Goal: Transaction & Acquisition: Obtain resource

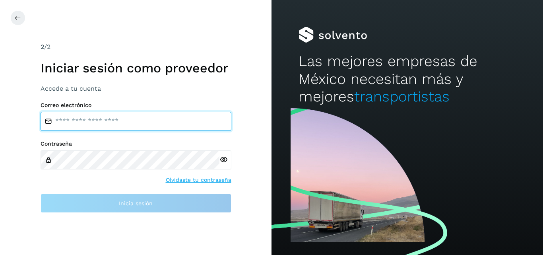
click at [173, 112] on input "email" at bounding box center [136, 121] width 191 height 19
click at [119, 118] on input "email" at bounding box center [136, 121] width 191 height 19
type input "**********"
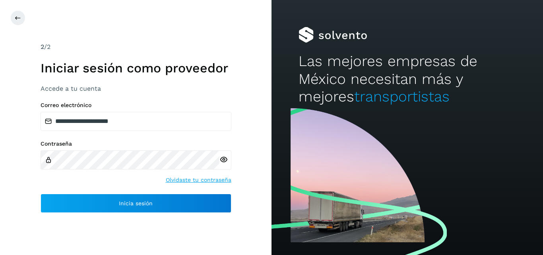
click at [225, 161] on icon at bounding box center [223, 159] width 8 height 8
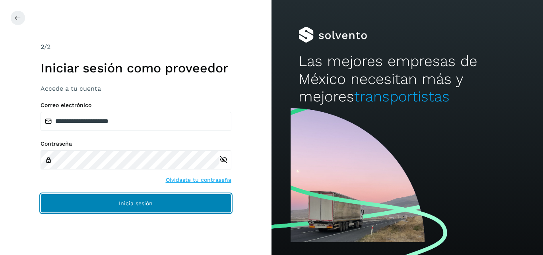
click at [168, 199] on button "Inicia sesión" at bounding box center [136, 203] width 191 height 19
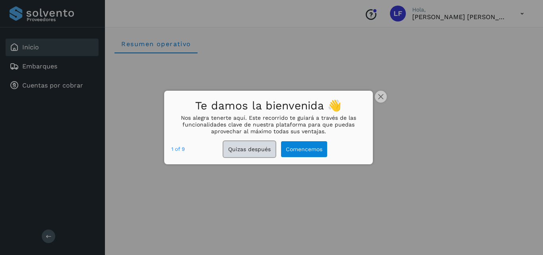
click at [251, 146] on button "Quizas después" at bounding box center [249, 149] width 52 height 16
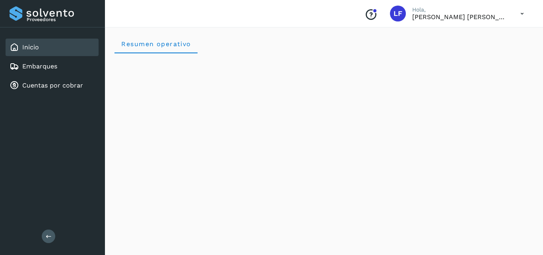
click at [433, 14] on p "[PERSON_NAME] [PERSON_NAME]" at bounding box center [459, 17] width 95 height 8
click at [522, 12] on icon at bounding box center [522, 14] width 16 height 16
click at [369, 47] on div at bounding box center [271, 127] width 543 height 255
click at [227, 45] on div "Resumen operativo" at bounding box center [323, 43] width 419 height 19
click at [183, 46] on span "Resumen operativo" at bounding box center [156, 44] width 70 height 8
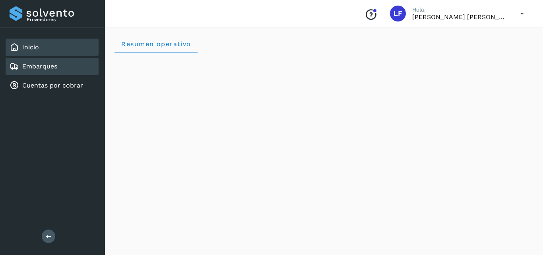
click at [48, 68] on link "Embarques" at bounding box center [39, 66] width 35 height 8
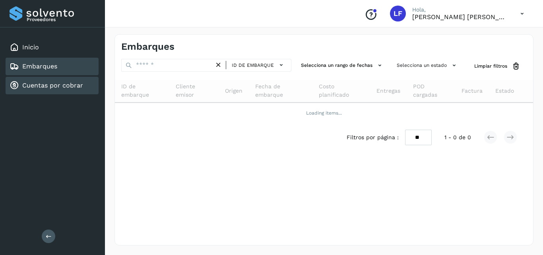
click at [51, 82] on link "Cuentas por cobrar" at bounding box center [52, 85] width 61 height 8
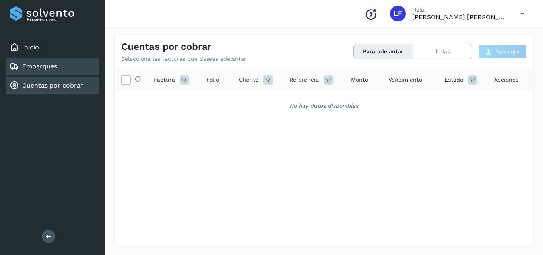
click at [60, 61] on div "Embarques" at bounding box center [52, 66] width 93 height 17
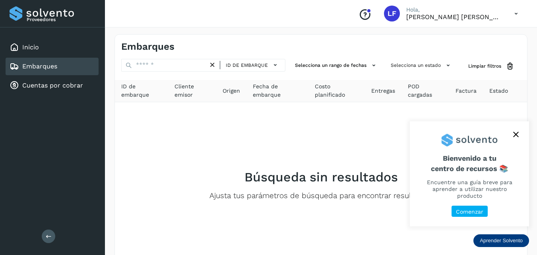
click at [514, 137] on icon "close," at bounding box center [516, 135] width 6 height 6
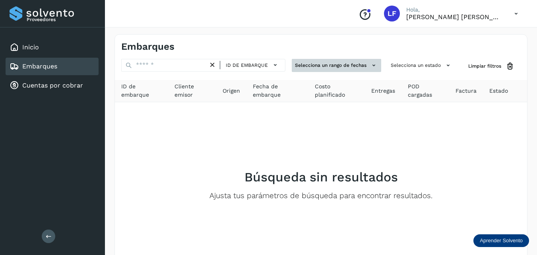
click at [376, 64] on icon at bounding box center [374, 65] width 8 height 8
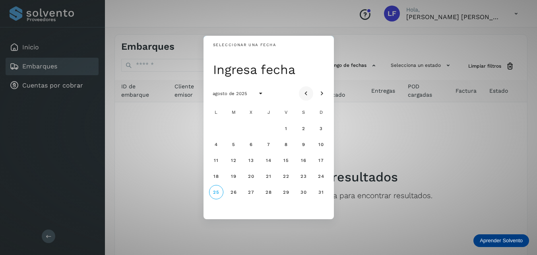
click at [306, 95] on icon "Mes anterior" at bounding box center [306, 93] width 8 height 8
click at [231, 126] on button "1" at bounding box center [233, 128] width 14 height 14
click at [443, 63] on div "Seleccionar una fecha mar, [DATE] [PERSON_NAME] de 2025 L M X J V S D 1 2 3 4 5…" at bounding box center [268, 127] width 537 height 255
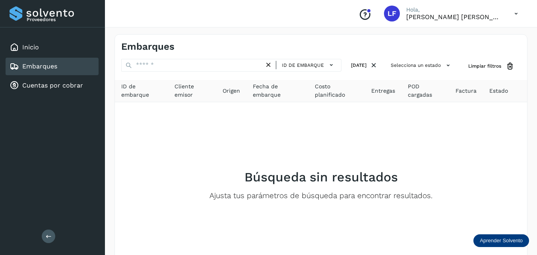
click at [443, 63] on button "Selecciona un estado" at bounding box center [421, 65] width 68 height 13
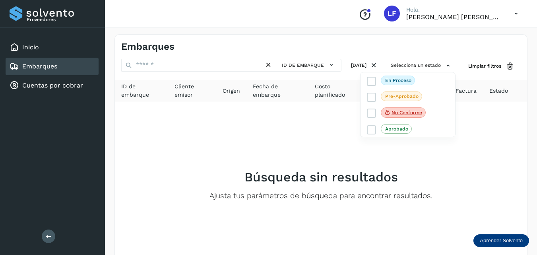
click at [474, 138] on div at bounding box center [268, 127] width 537 height 255
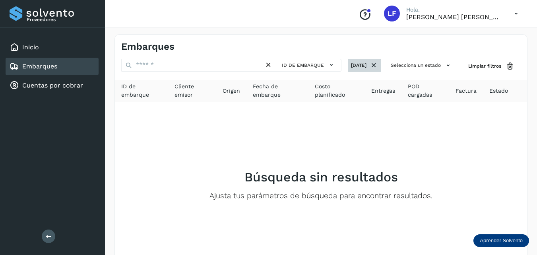
click at [359, 63] on button "[DATE]" at bounding box center [364, 65] width 33 height 13
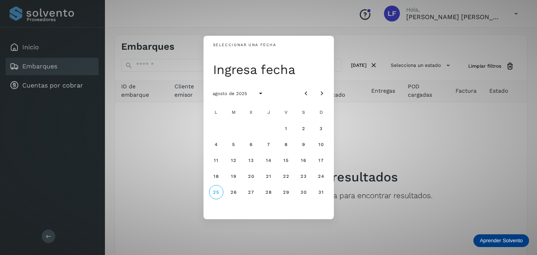
click at [363, 130] on div "Seleccionar una fecha Ingresa fecha agosto de 2025 L M X J V S D 1 2 3 4 5 6 7 …" at bounding box center [268, 127] width 537 height 255
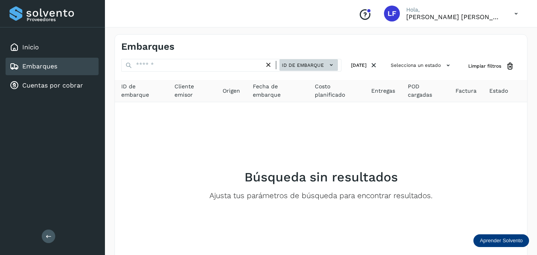
click at [327, 64] on icon at bounding box center [331, 65] width 8 height 8
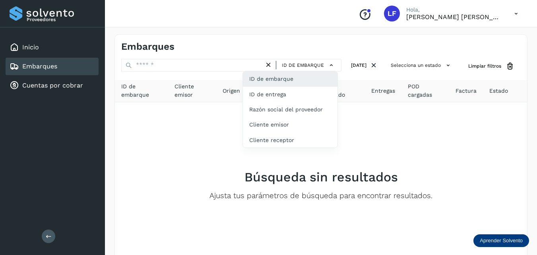
click at [355, 121] on div at bounding box center [268, 127] width 537 height 255
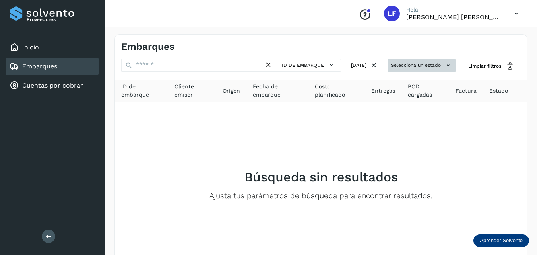
click at [411, 66] on button "Selecciona un estado" at bounding box center [421, 65] width 68 height 13
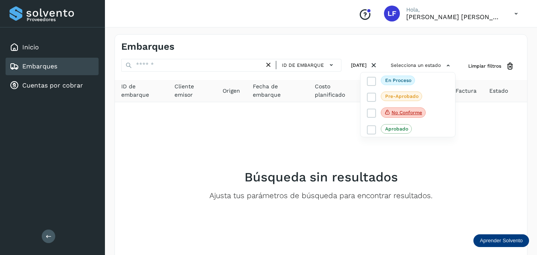
click at [489, 108] on div at bounding box center [268, 127] width 537 height 255
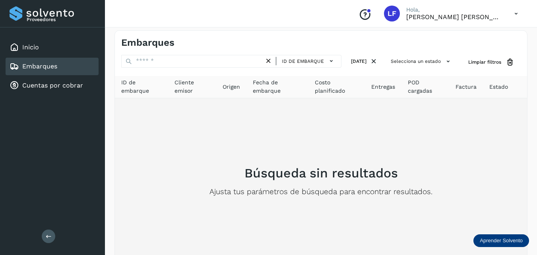
scroll to position [4, 0]
click at [349, 169] on h2 "Búsqueda sin resultados" at bounding box center [320, 173] width 153 height 15
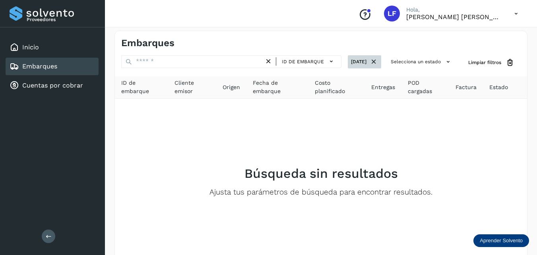
click at [372, 62] on icon at bounding box center [374, 62] width 8 height 8
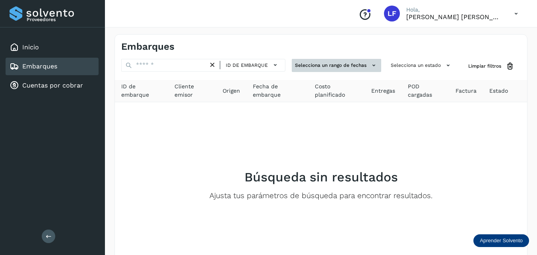
click at [330, 64] on button "Selecciona un rango de fechas" at bounding box center [336, 65] width 89 height 13
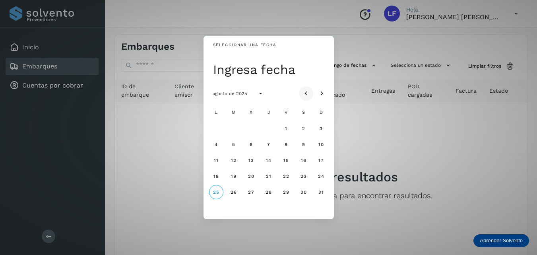
click at [309, 92] on icon "Mes anterior" at bounding box center [306, 93] width 8 height 8
click at [232, 126] on button "1" at bounding box center [233, 128] width 14 height 14
click at [321, 93] on icon "Mes siguiente" at bounding box center [322, 93] width 8 height 8
click at [217, 194] on span "25" at bounding box center [216, 192] width 7 height 6
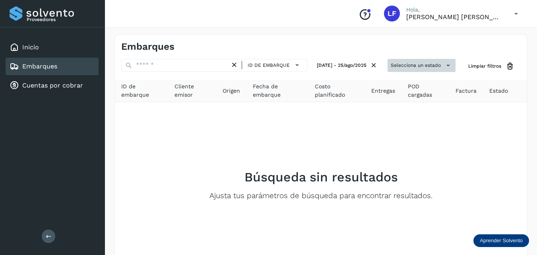
click at [421, 65] on button "Selecciona un estado" at bounding box center [421, 65] width 68 height 13
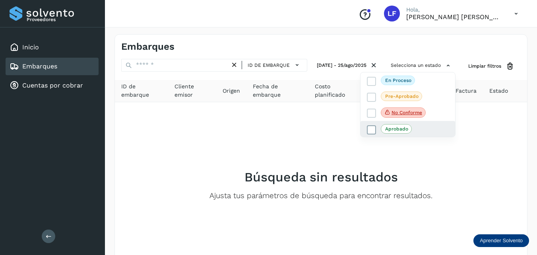
click at [387, 130] on p "Aprobado" at bounding box center [396, 129] width 23 height 6
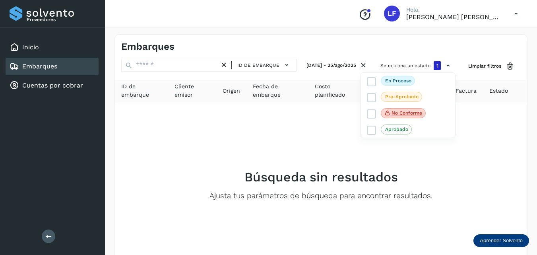
click at [343, 141] on div at bounding box center [268, 127] width 537 height 255
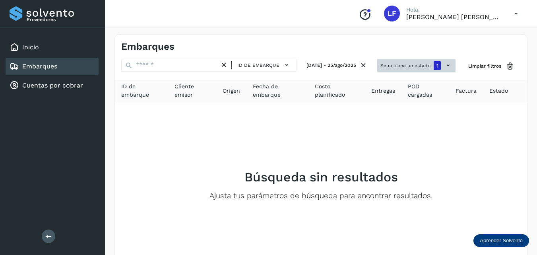
click at [436, 66] on span "1" at bounding box center [437, 66] width 2 height 6
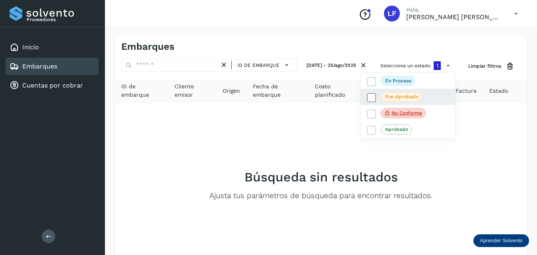
click at [393, 95] on p "Pre-Aprobado" at bounding box center [401, 97] width 33 height 6
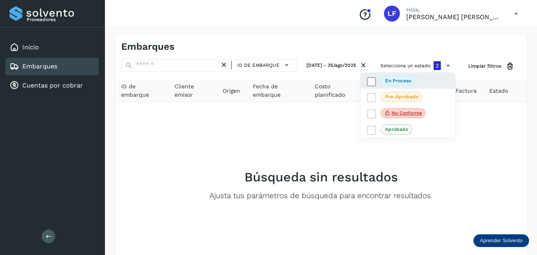
click at [372, 81] on icon at bounding box center [372, 81] width 8 height 8
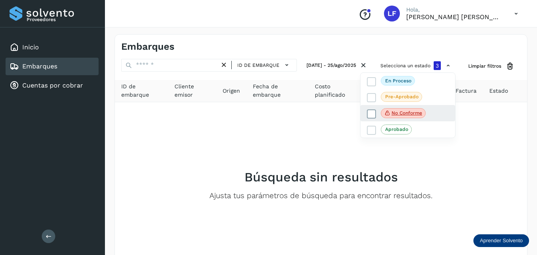
click at [370, 113] on icon at bounding box center [372, 114] width 8 height 8
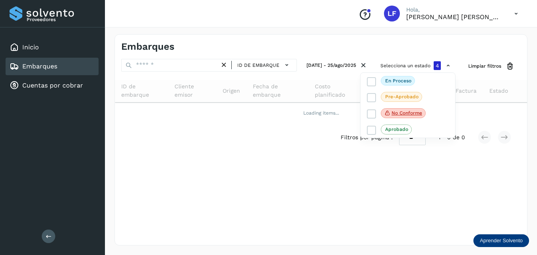
click at [345, 132] on div at bounding box center [268, 127] width 537 height 255
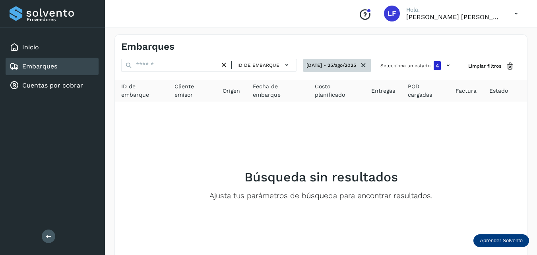
click at [364, 66] on icon at bounding box center [363, 65] width 8 height 8
click at [353, 69] on button "Selecciona un rango de fechas" at bounding box center [325, 65] width 89 height 13
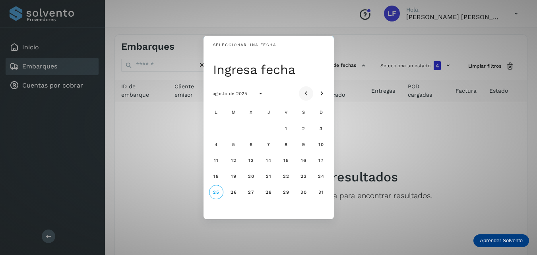
click at [303, 90] on icon "Mes anterior" at bounding box center [306, 93] width 8 height 8
click at [235, 126] on button "1" at bounding box center [233, 128] width 14 height 14
click at [322, 93] on icon "Mes siguiente" at bounding box center [322, 93] width 8 height 8
click at [308, 92] on icon "Mes anterior" at bounding box center [306, 93] width 8 height 8
click at [267, 192] on span "31" at bounding box center [268, 192] width 6 height 6
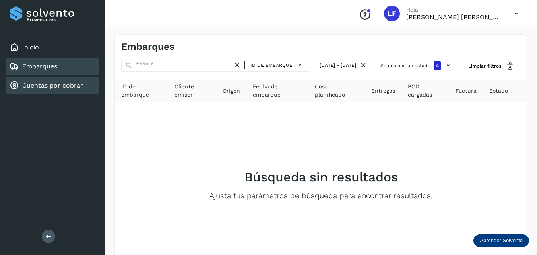
click at [65, 81] on div "Cuentas por cobrar" at bounding box center [47, 86] width 74 height 10
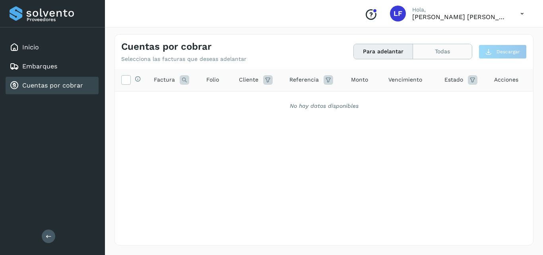
click at [459, 52] on button "Todas" at bounding box center [442, 51] width 59 height 15
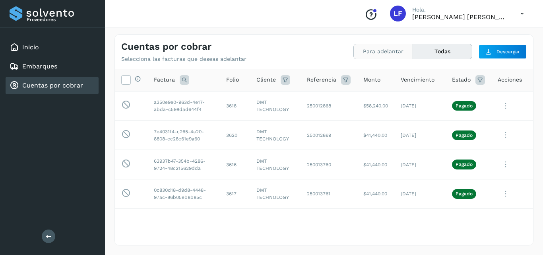
click at [413, 54] on button "Para adelantar" at bounding box center [442, 51] width 59 height 15
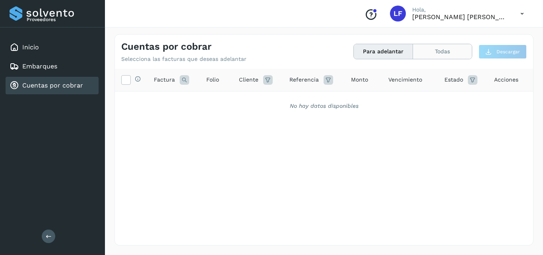
click at [425, 49] on button "Todas" at bounding box center [442, 51] width 59 height 15
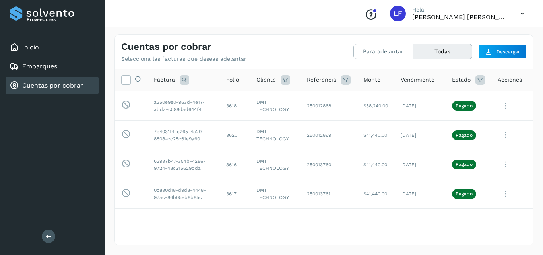
click at [475, 80] on icon at bounding box center [480, 80] width 10 height 10
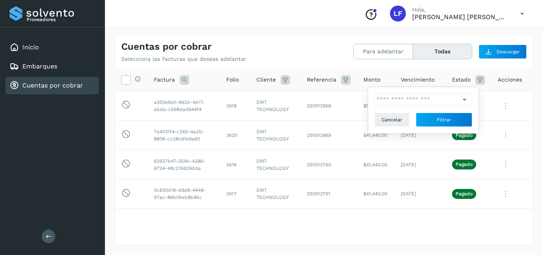
click at [293, 48] on div "Cuentas por cobrar Selecciona las facturas que deseas adelantar" at bounding box center [222, 51] width 203 height 21
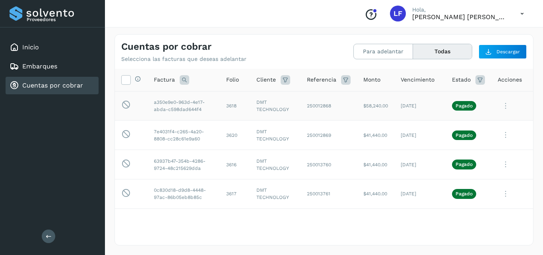
click at [317, 109] on td "250012868" at bounding box center [328, 105] width 56 height 29
click at [497, 104] on icon at bounding box center [505, 106] width 16 height 16
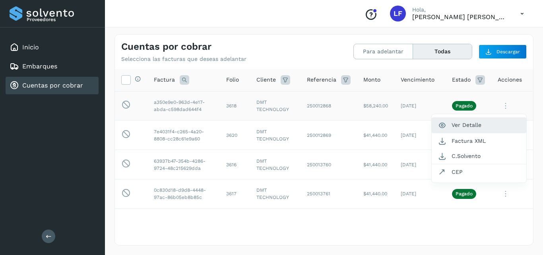
click at [465, 126] on button "Ver Detalle" at bounding box center [479, 124] width 95 height 15
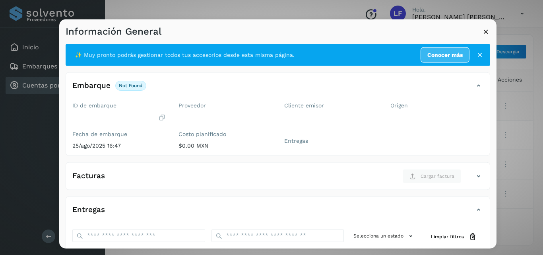
click at [485, 27] on div "Información General" at bounding box center [277, 28] width 437 height 18
click at [485, 30] on icon at bounding box center [486, 31] width 8 height 8
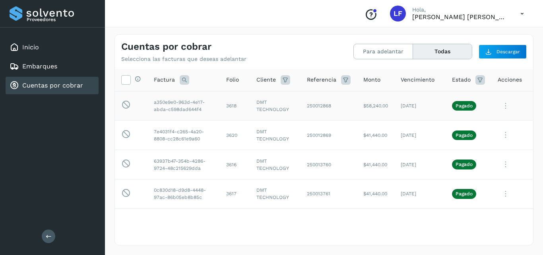
click at [462, 103] on p "Pagado" at bounding box center [463, 106] width 17 height 6
click at [394, 104] on td "[DATE]" at bounding box center [419, 105] width 51 height 29
click at [344, 106] on td "250012868" at bounding box center [328, 105] width 56 height 29
click at [51, 66] on link "Embarques" at bounding box center [39, 66] width 35 height 8
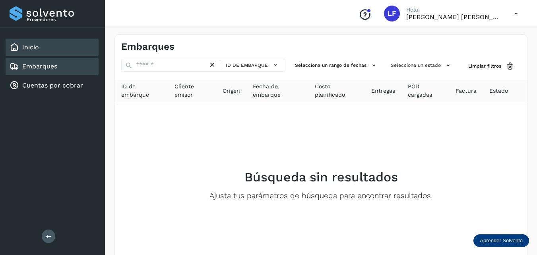
click at [45, 46] on div "Inicio" at bounding box center [52, 47] width 93 height 17
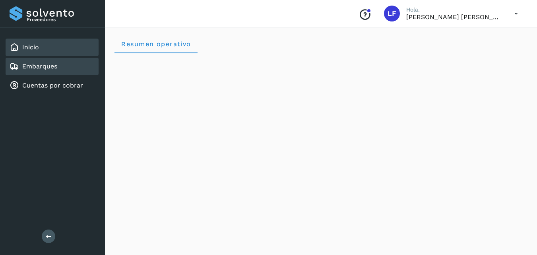
click at [51, 70] on div "Embarques" at bounding box center [34, 67] width 48 height 10
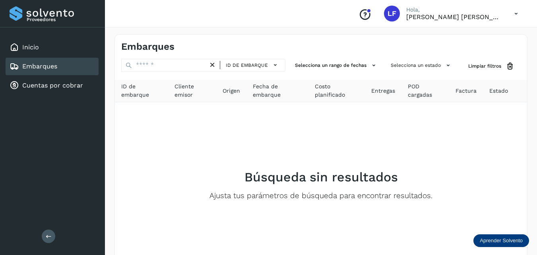
click at [46, 233] on icon at bounding box center [49, 236] width 6 height 6
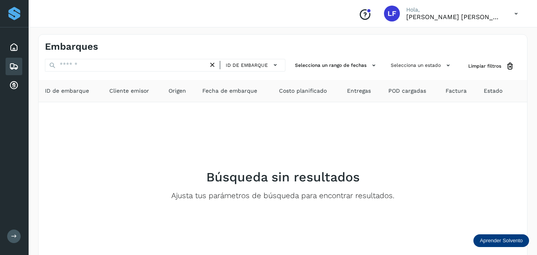
click at [13, 233] on icon at bounding box center [14, 236] width 6 height 6
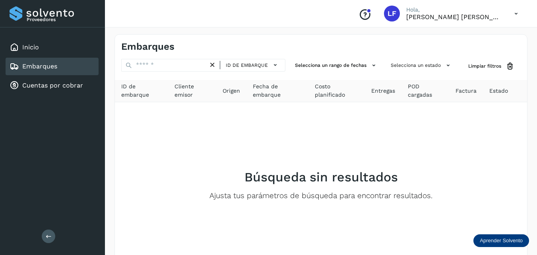
click at [515, 9] on icon at bounding box center [516, 14] width 16 height 16
click at [456, 120] on div at bounding box center [268, 127] width 537 height 255
click at [489, 63] on span "Limpiar filtros" at bounding box center [484, 65] width 33 height 7
click at [72, 85] on link "Cuentas por cobrar" at bounding box center [52, 85] width 61 height 8
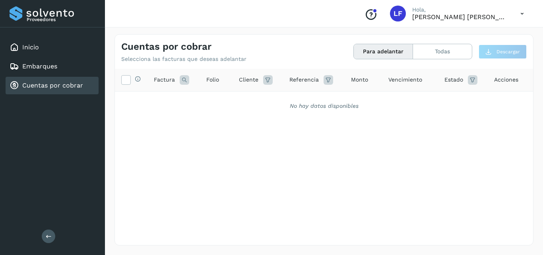
click at [66, 82] on link "Cuentas por cobrar" at bounding box center [52, 85] width 61 height 8
click at [184, 79] on icon at bounding box center [185, 80] width 10 height 10
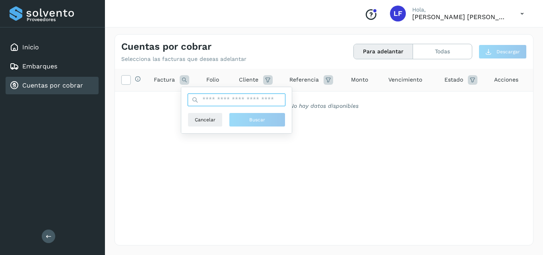
click at [213, 101] on input "text" at bounding box center [237, 99] width 98 height 13
type input "****"
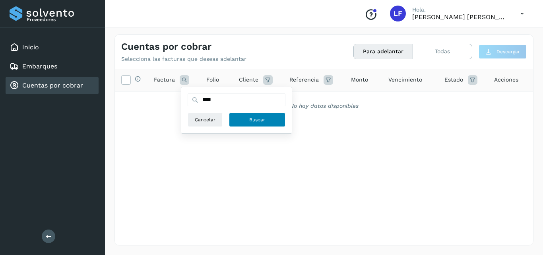
click at [257, 120] on span "Buscar" at bounding box center [257, 119] width 16 height 7
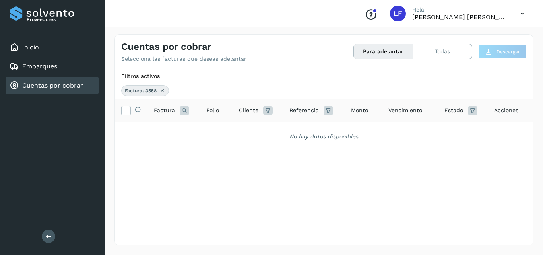
click at [163, 92] on icon at bounding box center [162, 90] width 6 height 6
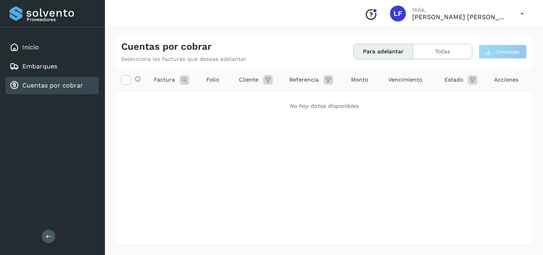
click at [266, 81] on icon at bounding box center [268, 80] width 10 height 10
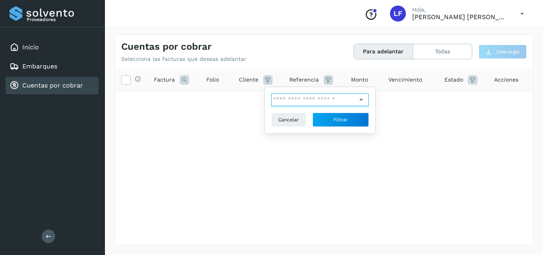
click at [288, 97] on input "text" at bounding box center [314, 99] width 86 height 13
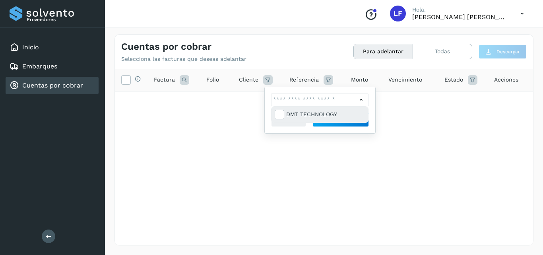
click at [306, 112] on div "DMT TECHNOLOGY" at bounding box center [325, 114] width 79 height 9
type input "**********"
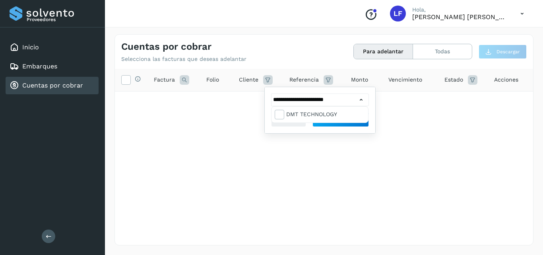
click at [320, 133] on div at bounding box center [271, 127] width 543 height 255
click at [331, 118] on button "Filtrar" at bounding box center [340, 119] width 56 height 14
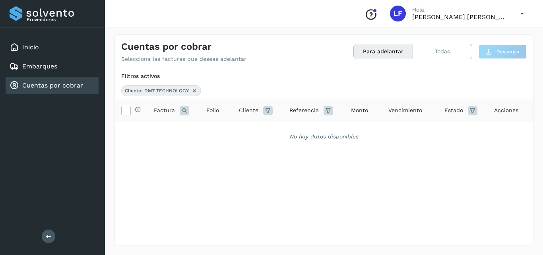
click at [499, 108] on span "Acciones" at bounding box center [506, 110] width 24 height 8
click at [499, 109] on span "Acciones" at bounding box center [506, 110] width 24 height 8
click at [472, 110] on icon at bounding box center [473, 111] width 10 height 10
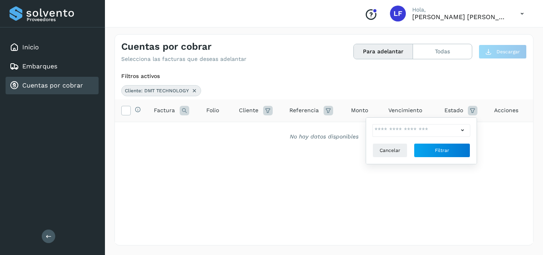
click at [137, 154] on div "Selecciona todas las facturas disponibles para adelanto Factura Folio Cliente R…" at bounding box center [324, 170] width 418 height 143
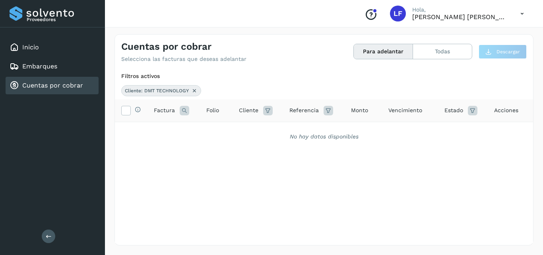
click at [470, 106] on icon at bounding box center [473, 111] width 10 height 10
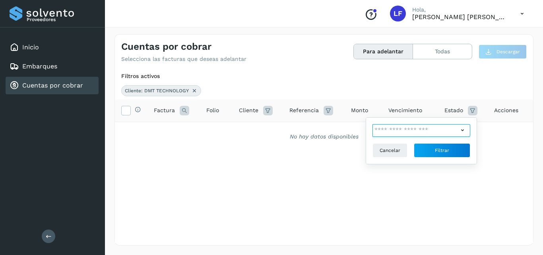
click at [448, 129] on input "text" at bounding box center [415, 130] width 86 height 13
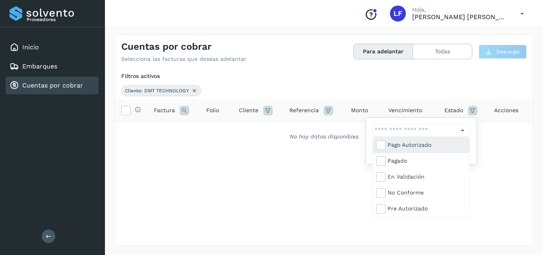
click at [420, 146] on div "Pago Autorizado" at bounding box center [426, 144] width 79 height 9
type input "**********"
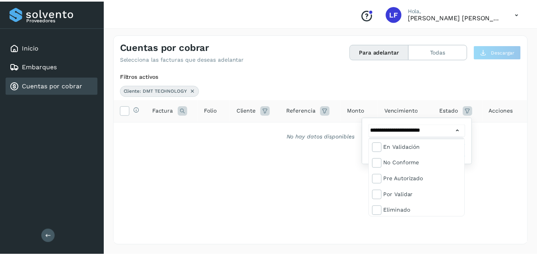
scroll to position [48, 0]
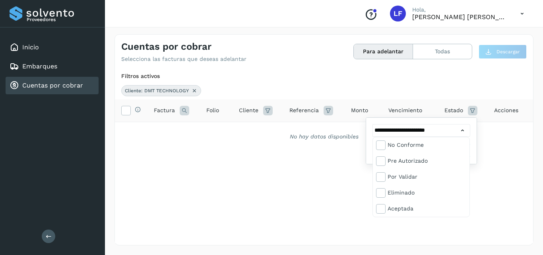
click at [489, 184] on div at bounding box center [271, 127] width 543 height 255
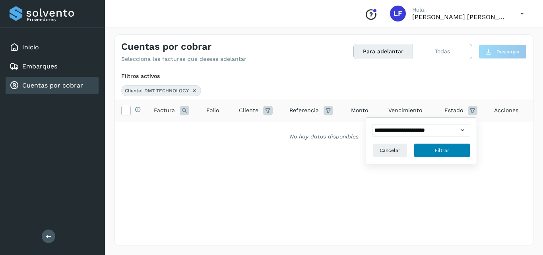
click at [422, 147] on button "Filtrar" at bounding box center [442, 150] width 56 height 14
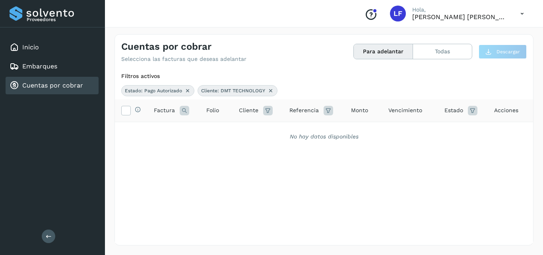
click at [190, 89] on icon at bounding box center [187, 90] width 6 height 6
click at [194, 89] on icon at bounding box center [194, 90] width 6 height 6
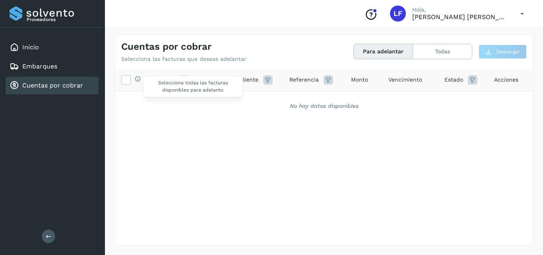
click at [136, 79] on icon at bounding box center [138, 78] width 6 height 6
click at [124, 79] on icon at bounding box center [126, 79] width 8 height 8
click at [128, 79] on icon at bounding box center [126, 79] width 8 height 8
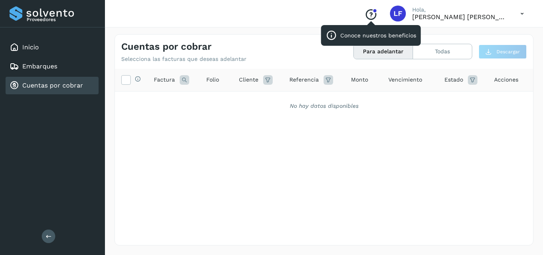
click at [376, 12] on icon "Conoce nuestros beneficios" at bounding box center [370, 14] width 13 height 13
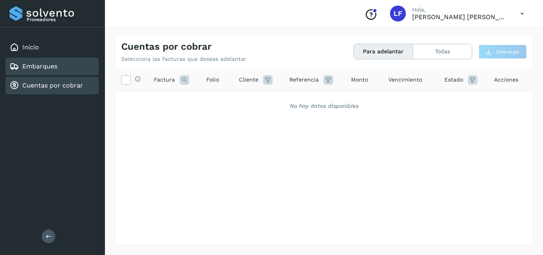
click at [49, 62] on div "Embarques" at bounding box center [34, 67] width 48 height 10
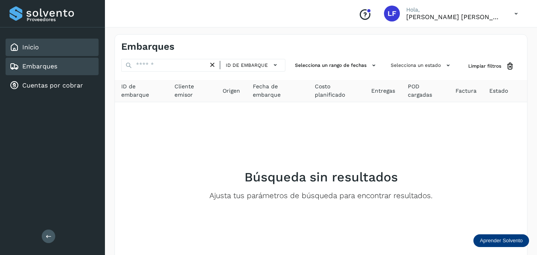
click at [45, 45] on div "Inicio" at bounding box center [52, 47] width 93 height 17
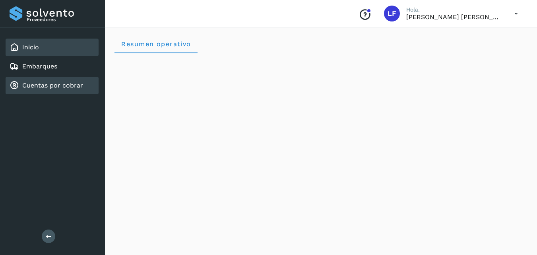
click at [77, 87] on link "Cuentas por cobrar" at bounding box center [52, 85] width 61 height 8
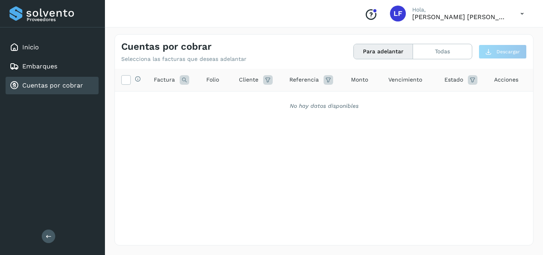
click at [302, 130] on div "Selecciona todas las facturas disponibles para adelanto Factura Folio Cliente R…" at bounding box center [324, 140] width 418 height 143
click at [442, 50] on button "Todas" at bounding box center [442, 51] width 59 height 15
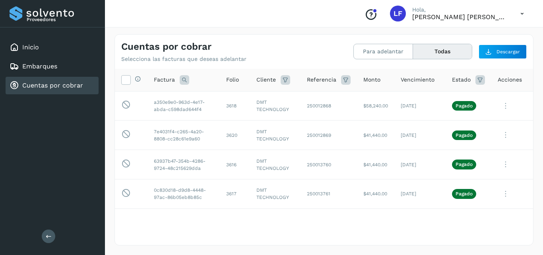
click at [475, 78] on icon at bounding box center [480, 80] width 10 height 10
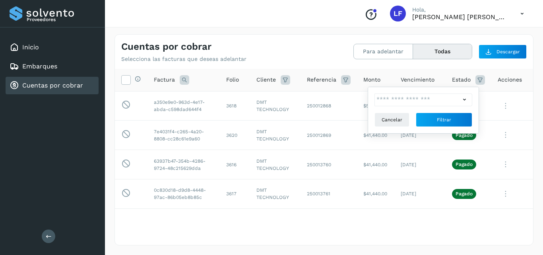
click at [475, 78] on icon at bounding box center [480, 80] width 10 height 10
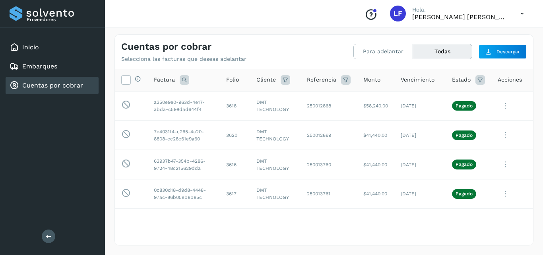
click at [446, 50] on button "Todas" at bounding box center [442, 51] width 59 height 15
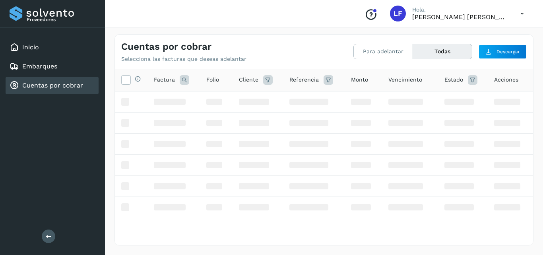
click at [446, 50] on button "Todas" at bounding box center [442, 51] width 59 height 15
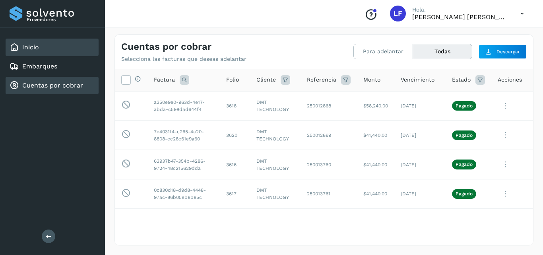
click at [38, 50] on link "Inicio" at bounding box center [30, 47] width 17 height 8
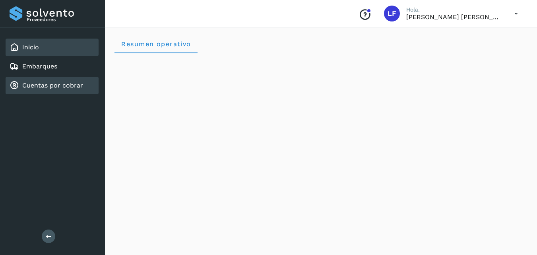
click at [62, 85] on link "Cuentas por cobrar" at bounding box center [52, 85] width 61 height 8
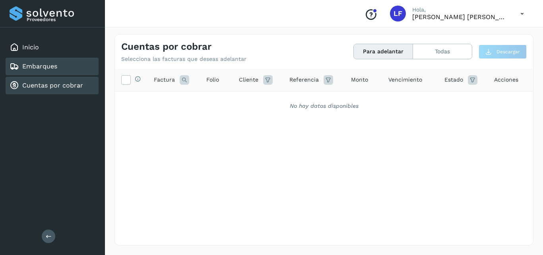
click at [60, 67] on div "Embarques" at bounding box center [52, 66] width 93 height 17
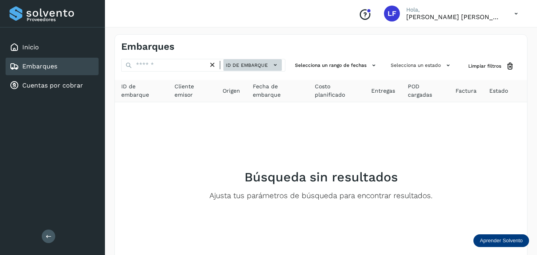
click at [241, 62] on span "ID de embarque" at bounding box center [247, 65] width 42 height 7
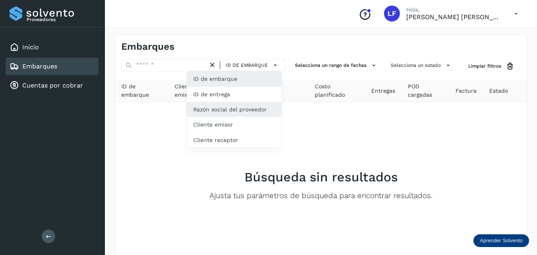
click at [222, 132] on div "Razón social del proveedor" at bounding box center [234, 139] width 95 height 15
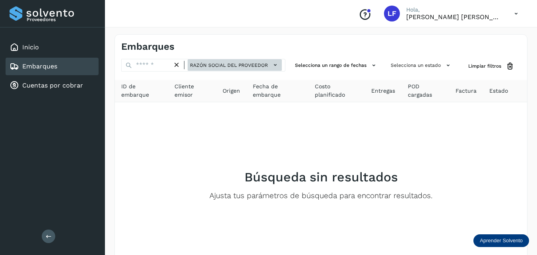
click at [275, 66] on icon at bounding box center [275, 65] width 8 height 8
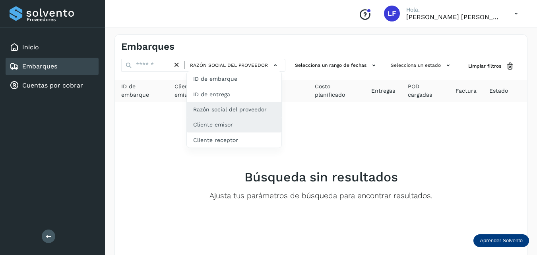
click at [231, 120] on div "Cliente emisor" at bounding box center [234, 124] width 95 height 15
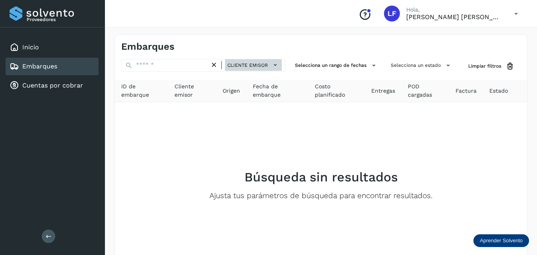
click at [281, 64] on button "Cliente emisor" at bounding box center [253, 65] width 57 height 12
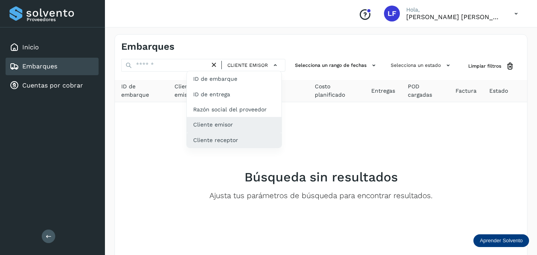
click at [224, 143] on div "Cliente receptor" at bounding box center [234, 139] width 95 height 15
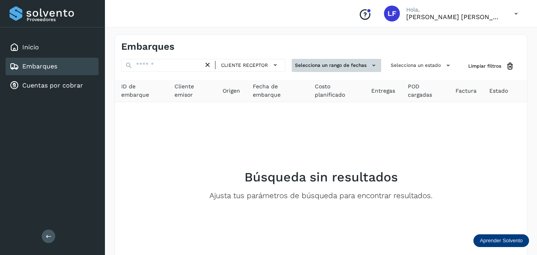
click at [323, 61] on button "Selecciona un rango de fechas" at bounding box center [336, 65] width 89 height 13
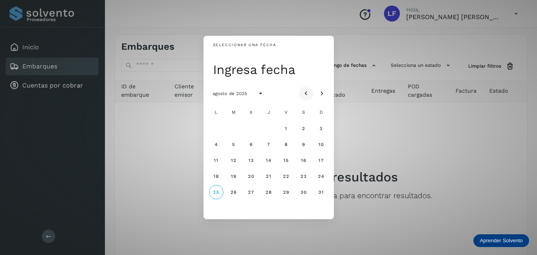
click at [302, 92] on icon "Mes anterior" at bounding box center [306, 93] width 8 height 8
click at [321, 157] on button "20" at bounding box center [321, 160] width 14 height 14
click at [323, 89] on icon "Mes siguiente" at bounding box center [322, 93] width 8 height 8
click at [216, 187] on button "25" at bounding box center [216, 192] width 14 height 14
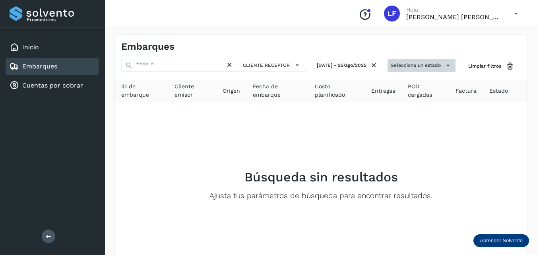
click at [433, 64] on button "Selecciona un estado" at bounding box center [421, 65] width 68 height 13
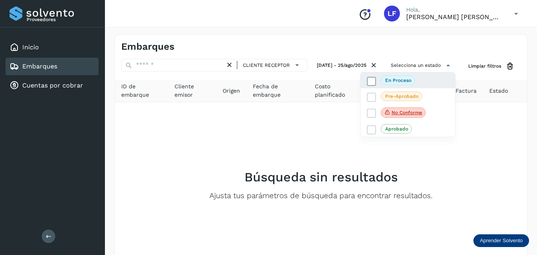
click at [393, 79] on p "En proceso" at bounding box center [398, 80] width 26 height 6
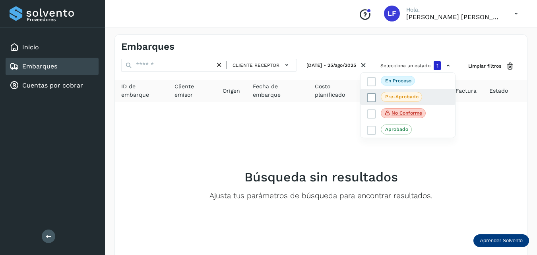
click at [372, 94] on icon at bounding box center [372, 98] width 8 height 8
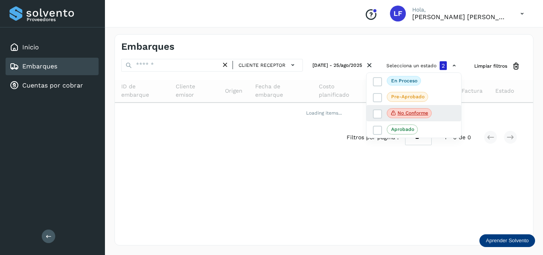
click at [370, 109] on div "No conforme" at bounding box center [413, 113] width 95 height 17
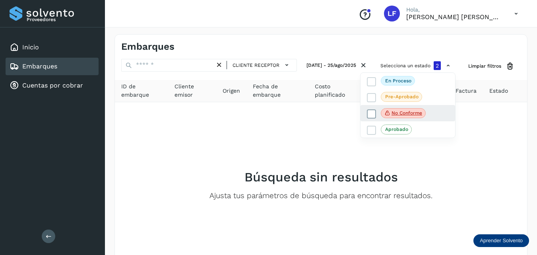
click at [369, 109] on span at bounding box center [371, 113] width 9 height 9
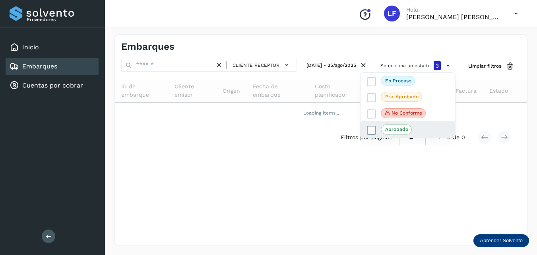
click at [374, 130] on icon at bounding box center [372, 130] width 8 height 8
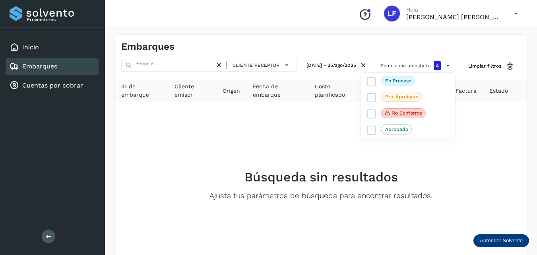
click at [470, 186] on div at bounding box center [268, 127] width 537 height 255
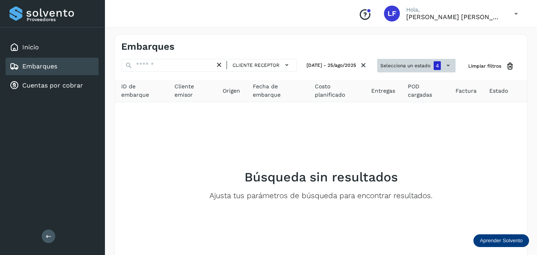
click at [444, 64] on icon at bounding box center [448, 65] width 8 height 8
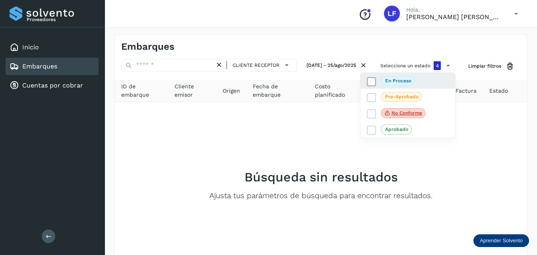
click at [370, 76] on label "En proceso" at bounding box center [391, 81] width 48 height 10
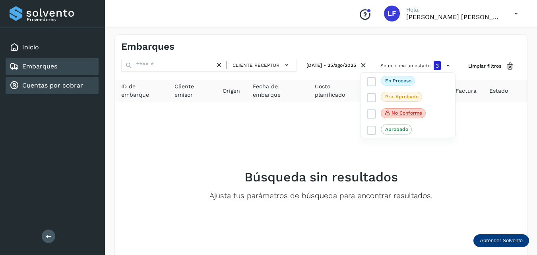
click at [74, 80] on div "Cuentas por cobrar" at bounding box center [52, 85] width 93 height 17
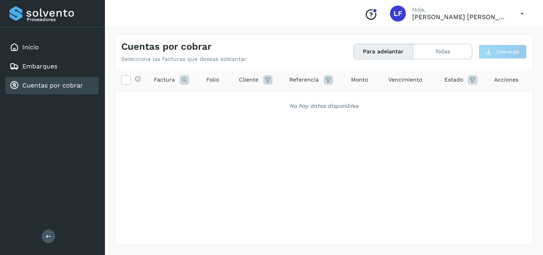
click at [390, 50] on button "Para adelantar" at bounding box center [383, 51] width 59 height 15
click at [447, 44] on button "Todas" at bounding box center [442, 51] width 59 height 15
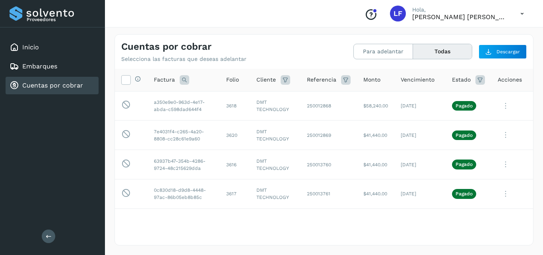
click at [341, 81] on icon at bounding box center [346, 80] width 10 height 10
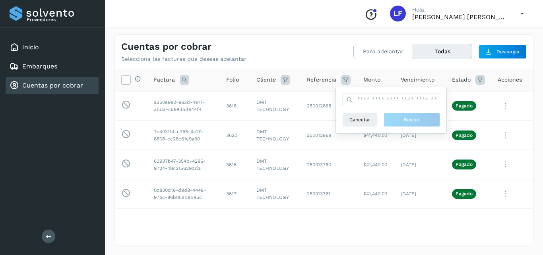
click at [281, 80] on icon at bounding box center [286, 80] width 10 height 10
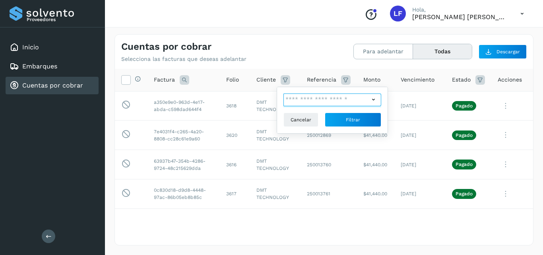
click at [301, 102] on input "text" at bounding box center [326, 99] width 86 height 13
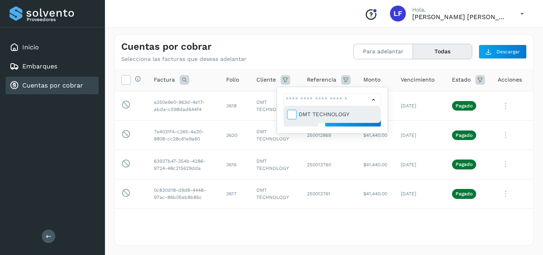
click at [293, 115] on icon at bounding box center [291, 114] width 8 height 8
type input "**********"
click at [337, 109] on div "DMT TECHNOLOGY" at bounding box center [332, 114] width 97 height 16
click at [335, 111] on div "DMT TECHNOLOGY" at bounding box center [337, 114] width 79 height 9
type input "**********"
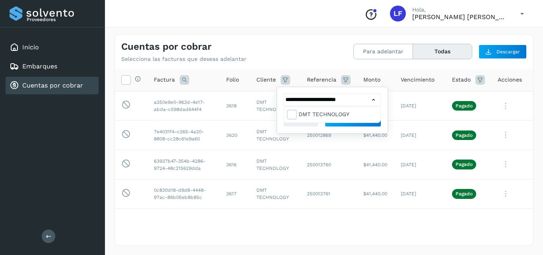
click at [351, 126] on div at bounding box center [271, 127] width 543 height 255
click at [351, 120] on span "Filtrar" at bounding box center [353, 119] width 14 height 7
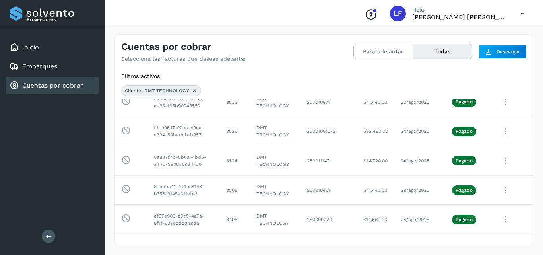
scroll to position [681, 0]
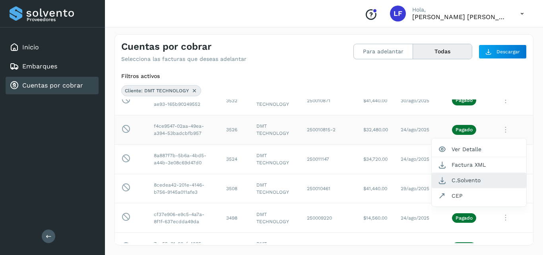
click at [457, 178] on button "C.Solvento" at bounding box center [479, 179] width 95 height 15
